Goal: Check status: Check status

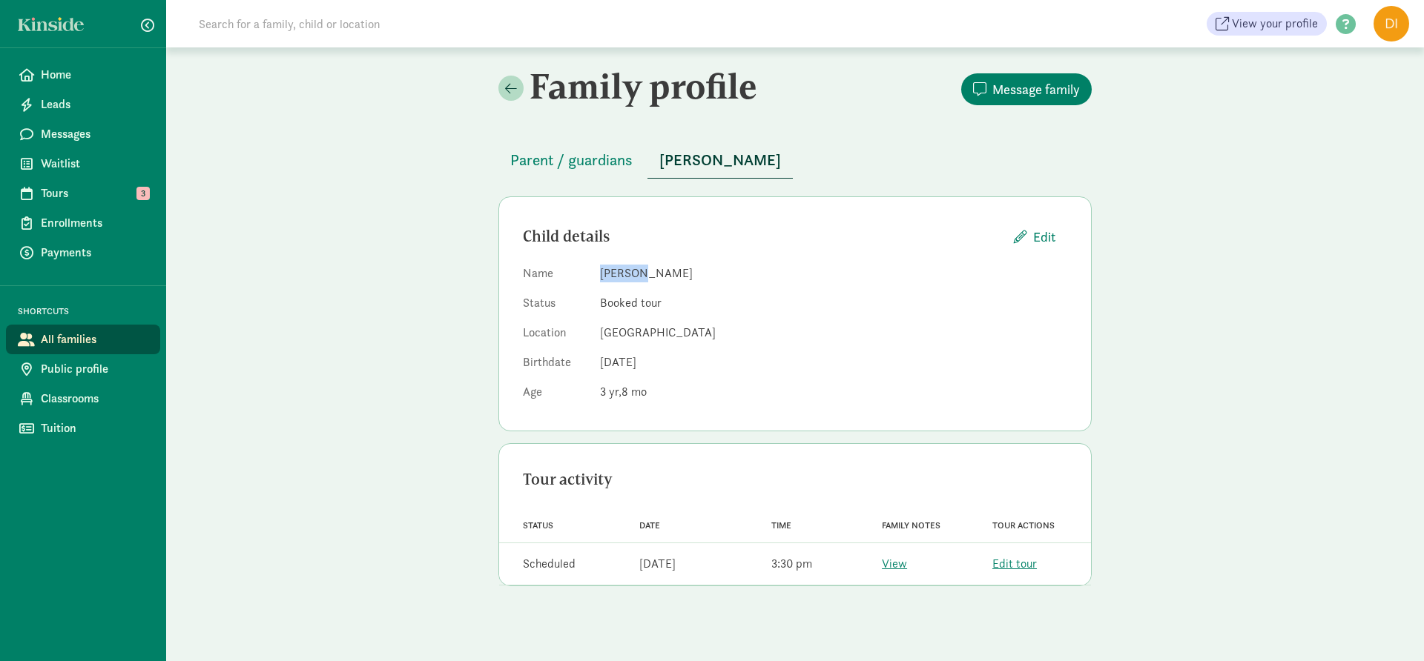
drag, startPoint x: 639, startPoint y: 273, endPoint x: 574, endPoint y: 269, distance: 65.4
click at [574, 269] on dl "Name [PERSON_NAME] Status Booked tour Location Climbing Tree Community School B…" at bounding box center [795, 336] width 544 height 142
copy dl "[PERSON_NAME]"
click at [769, 265] on dd "[PERSON_NAME]" at bounding box center [833, 274] width 467 height 18
click at [596, 159] on span "Parent / guardians" at bounding box center [571, 160] width 122 height 24
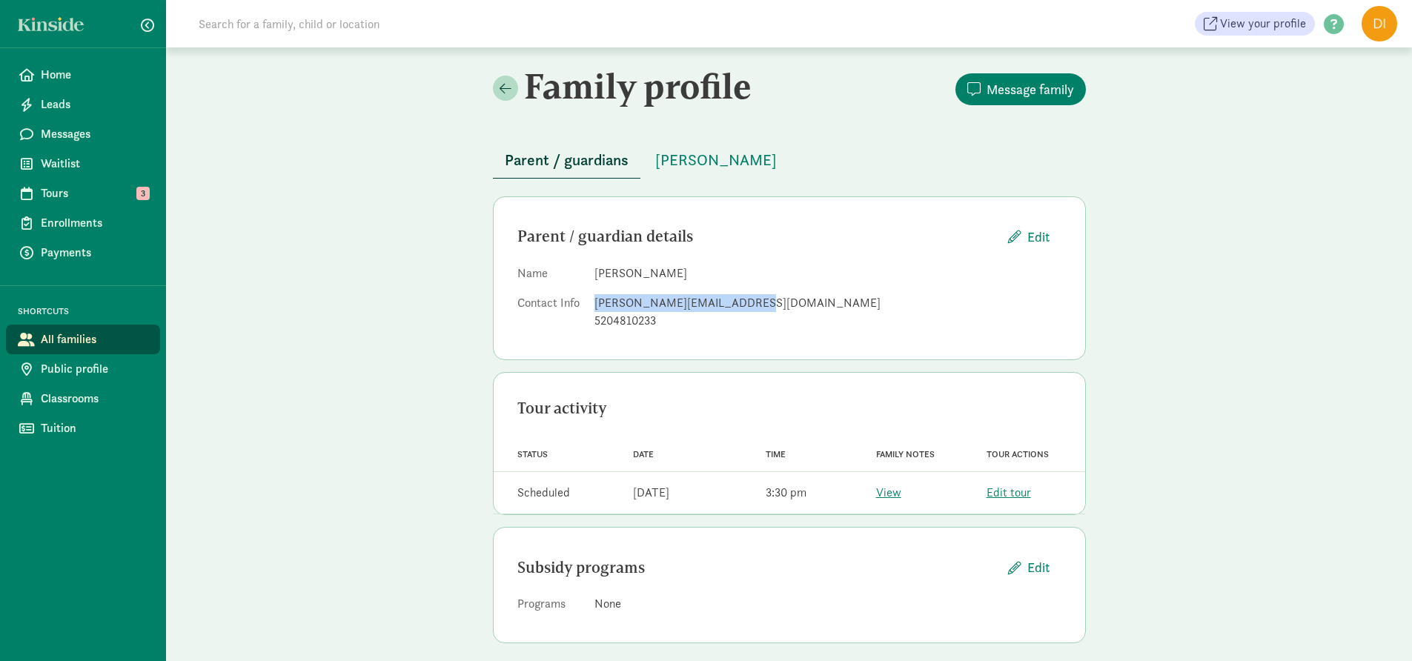
drag, startPoint x: 750, startPoint y: 304, endPoint x: 590, endPoint y: 303, distance: 160.2
click at [590, 303] on dl "Name [PERSON_NAME] Contact Info [PERSON_NAME][EMAIL_ADDRESS][DOMAIN_NAME] 52048…" at bounding box center [790, 300] width 544 height 71
copy div "[PERSON_NAME][EMAIL_ADDRESS][DOMAIN_NAME]"
click at [824, 337] on div "Parent / guardian details Edit Name [PERSON_NAME] Contact Info [PERSON_NAME][EM…" at bounding box center [789, 278] width 593 height 164
drag, startPoint x: 661, startPoint y: 322, endPoint x: 589, endPoint y: 325, distance: 72.0
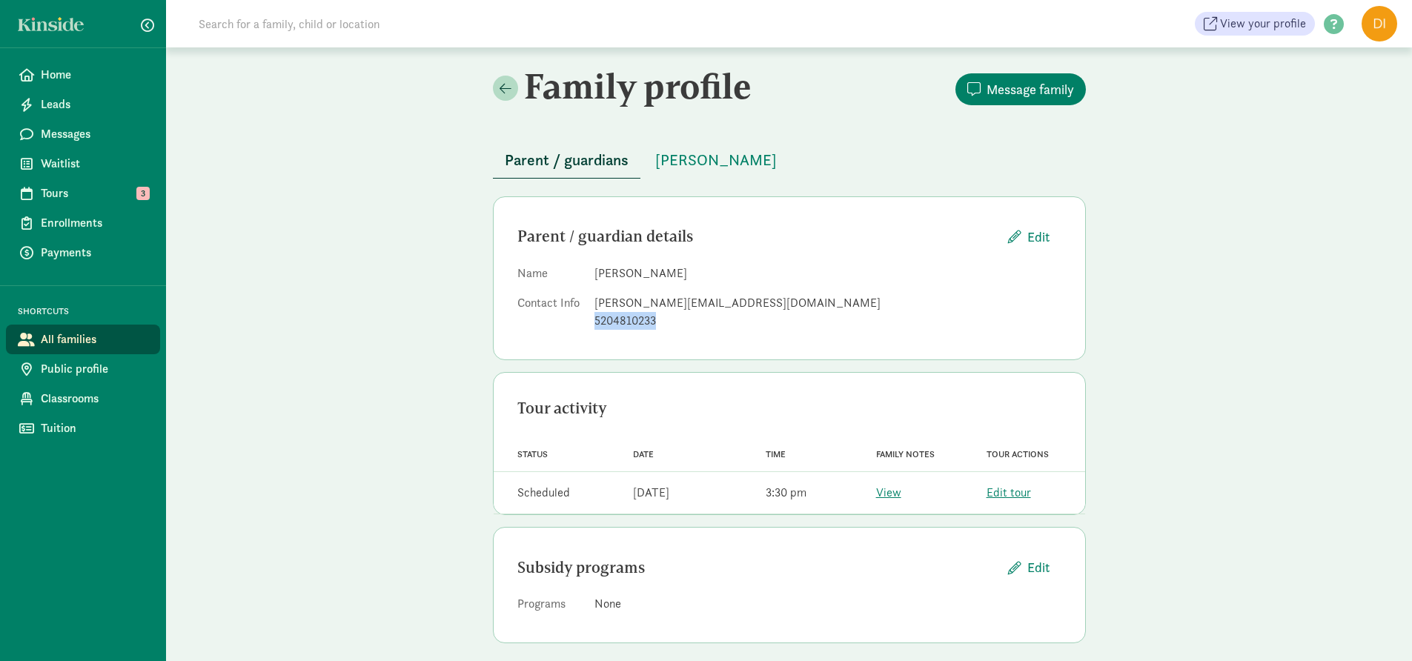
click at [589, 325] on dl "Name [PERSON_NAME] Contact Info [PERSON_NAME][EMAIL_ADDRESS][DOMAIN_NAME] 52048…" at bounding box center [790, 300] width 544 height 71
copy div "5204810233"
